Goal: Task Accomplishment & Management: Complete application form

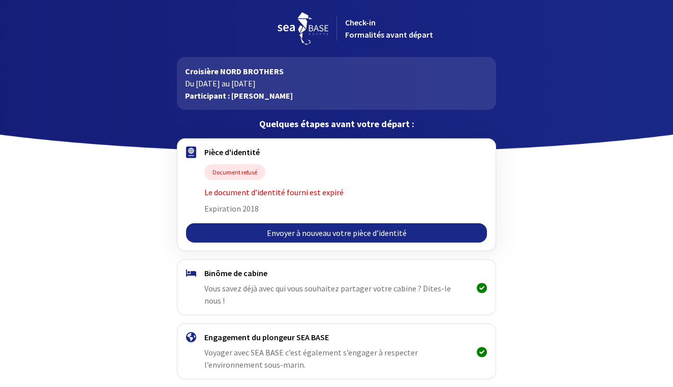
click at [304, 234] on link "Envoyer à nouveau votre pièce d’identité" at bounding box center [336, 232] width 300 height 19
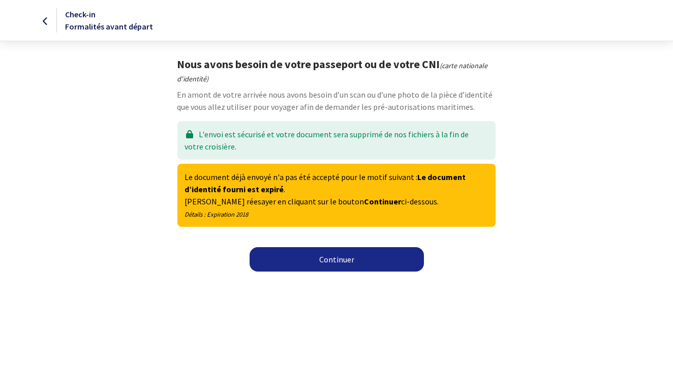
click at [339, 259] on link "Continuer" at bounding box center [337, 259] width 174 height 24
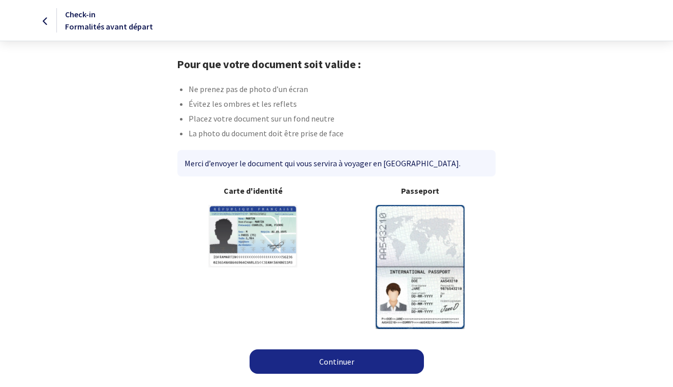
click at [330, 360] on link "Continuer" at bounding box center [337, 361] width 174 height 24
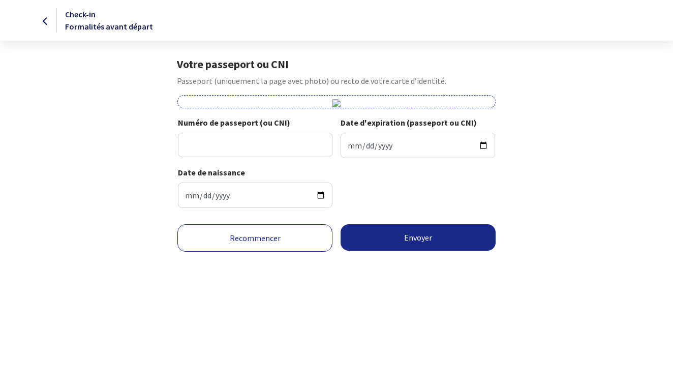
scroll to position [62, 0]
click at [368, 158] on input "Date d'expiration (passeport ou CNI)" at bounding box center [418, 145] width 155 height 25
click at [347, 158] on input "Date d'expiration (passeport ou CNI)" at bounding box center [418, 145] width 155 height 25
type input "2029-10-29"
click at [201, 157] on input "Numéro de passeport (ou CNI)" at bounding box center [255, 145] width 155 height 24
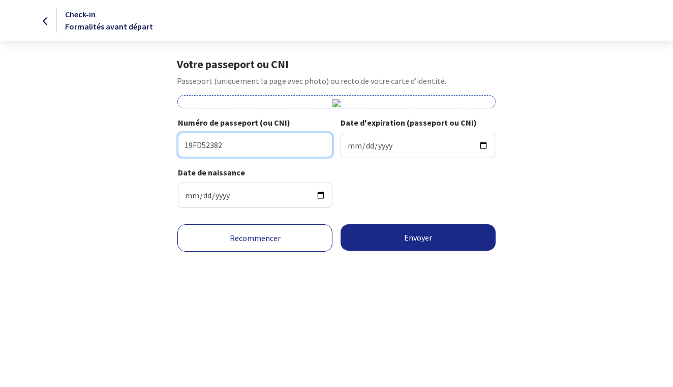
scroll to position [141, 0]
type input "19FD52382"
click at [407, 251] on button "Envoyer" at bounding box center [418, 237] width 155 height 26
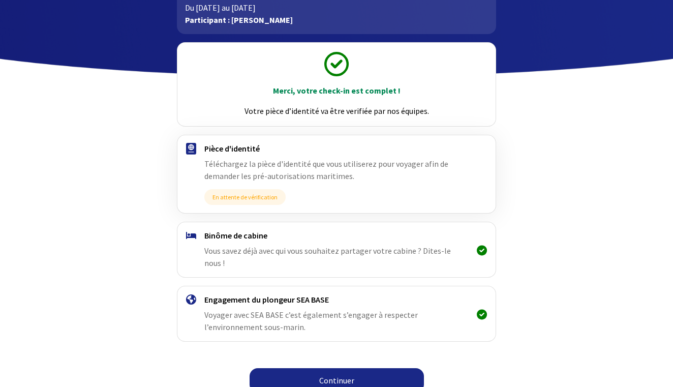
scroll to position [75, 0]
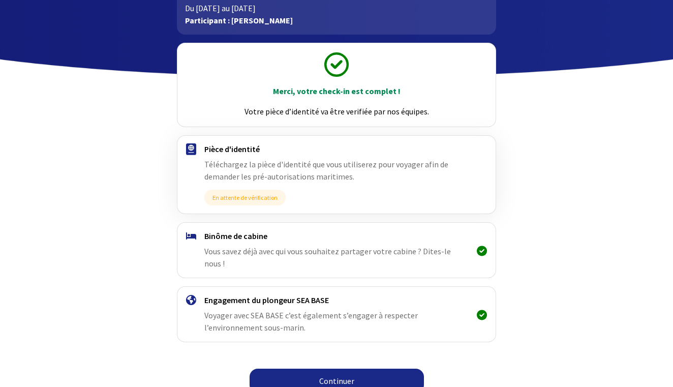
click at [363, 373] on link "Continuer" at bounding box center [337, 381] width 174 height 24
